Goal: Task Accomplishment & Management: Manage account settings

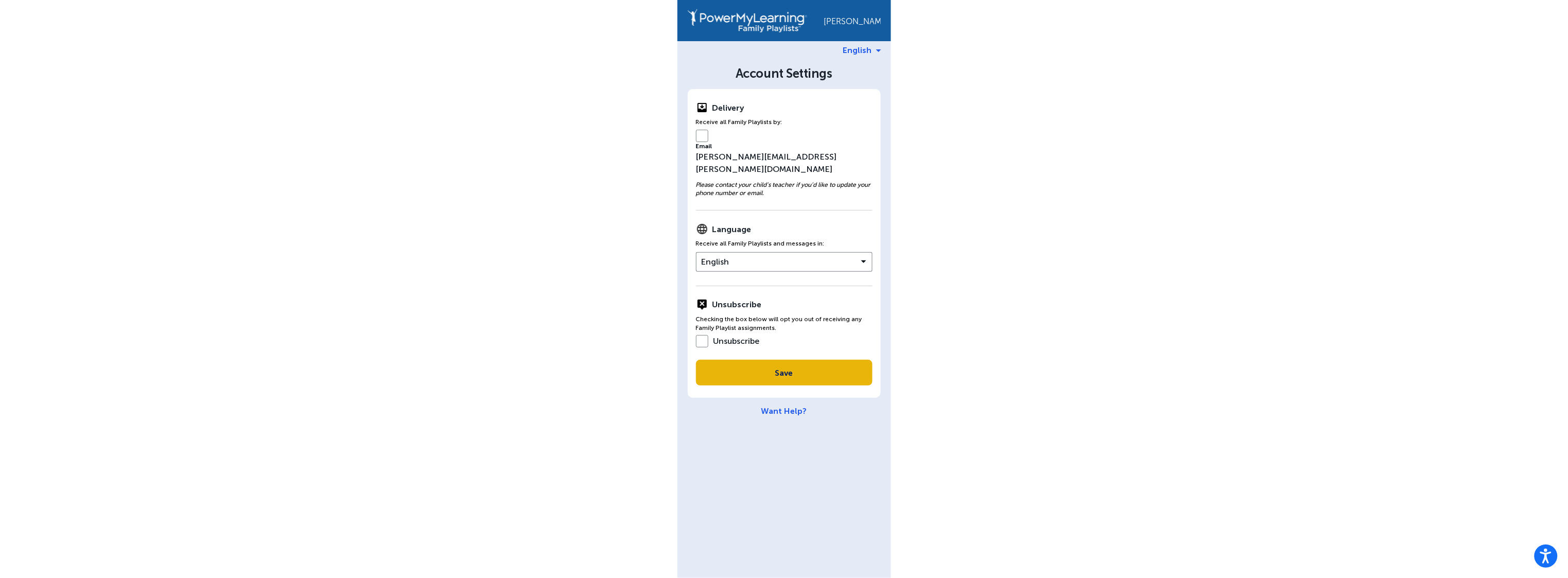
click at [771, 360] on button "Save" at bounding box center [784, 373] width 177 height 26
click at [740, 252] on button "English" at bounding box center [784, 262] width 177 height 19
click at [742, 273] on link "English" at bounding box center [784, 281] width 175 height 16
click at [756, 360] on button "Save" at bounding box center [784, 373] width 177 height 26
click at [699, 134] on div "Delivery Receive all Family Playlists by: Email luis+pamela@bitbug.io Please co…" at bounding box center [784, 243] width 193 height 309
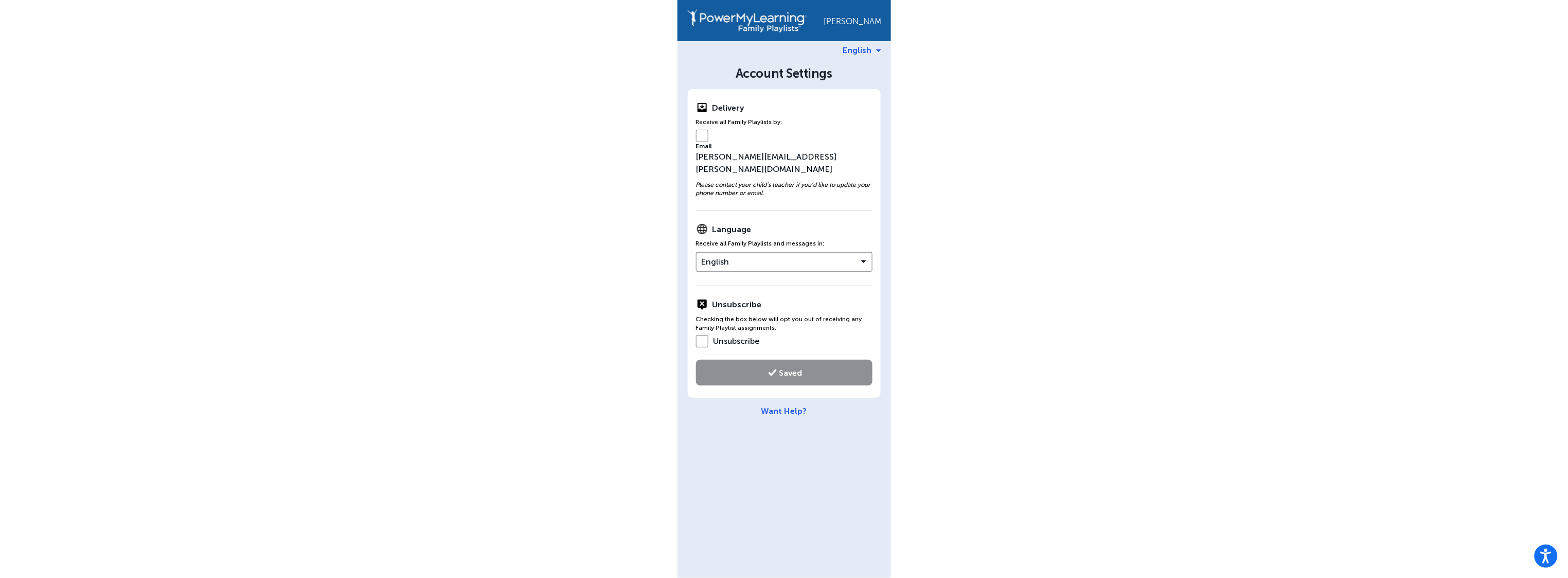
click at [702, 135] on div "Delivery Receive all Family Playlists by: Email luis+pamela@bitbug.io Please co…" at bounding box center [784, 243] width 193 height 309
drag, startPoint x: 726, startPoint y: 150, endPoint x: 805, endPoint y: 88, distance: 100.4
click at [726, 150] on div "Delivery Receive all Family Playlists by: Email luis+pamela@bitbug.io Please co…" at bounding box center [784, 243] width 193 height 309
